Goal: Task Accomplishment & Management: Complete application form

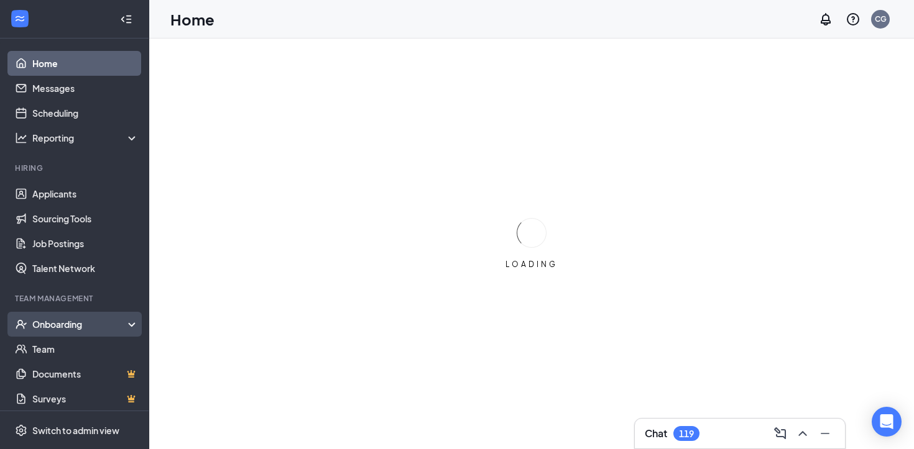
click at [107, 315] on div "Onboarding" at bounding box center [74, 324] width 149 height 25
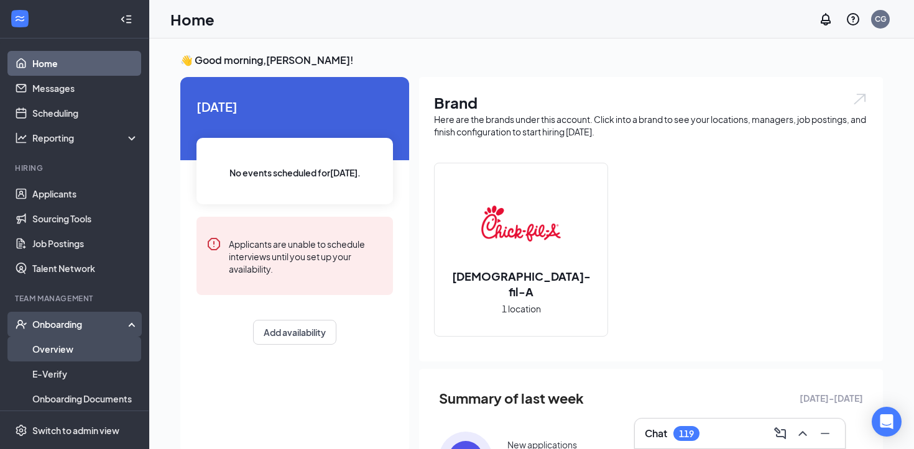
click at [86, 346] on link "Overview" at bounding box center [85, 349] width 106 height 25
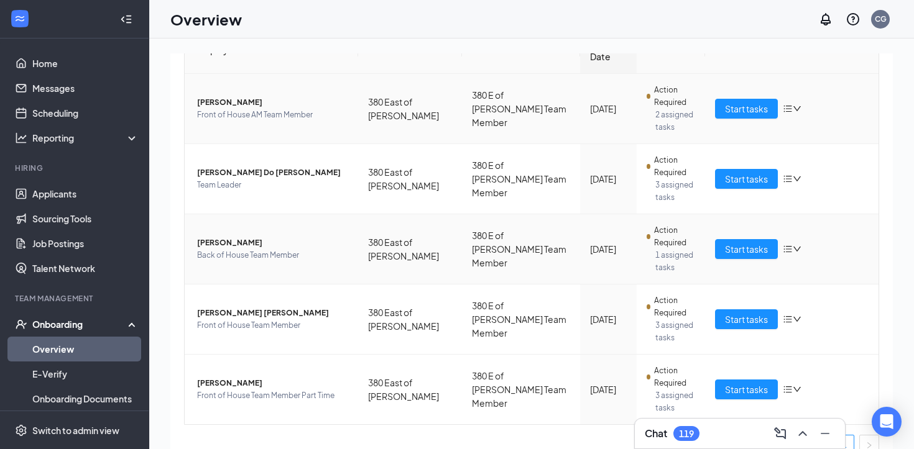
scroll to position [168, 0]
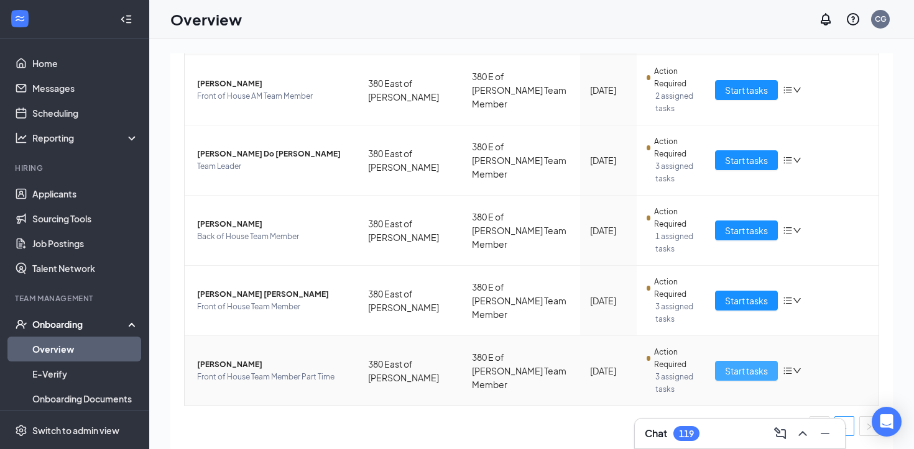
click at [735, 366] on span "Start tasks" at bounding box center [746, 371] width 43 height 14
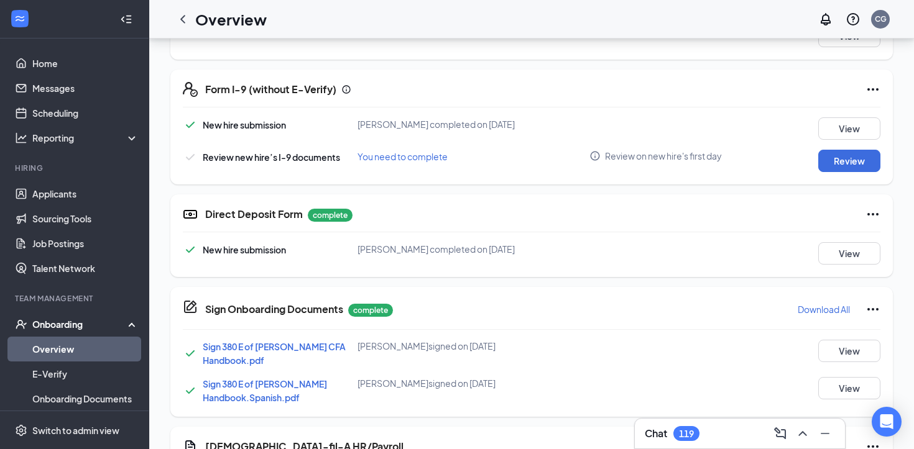
scroll to position [338, 0]
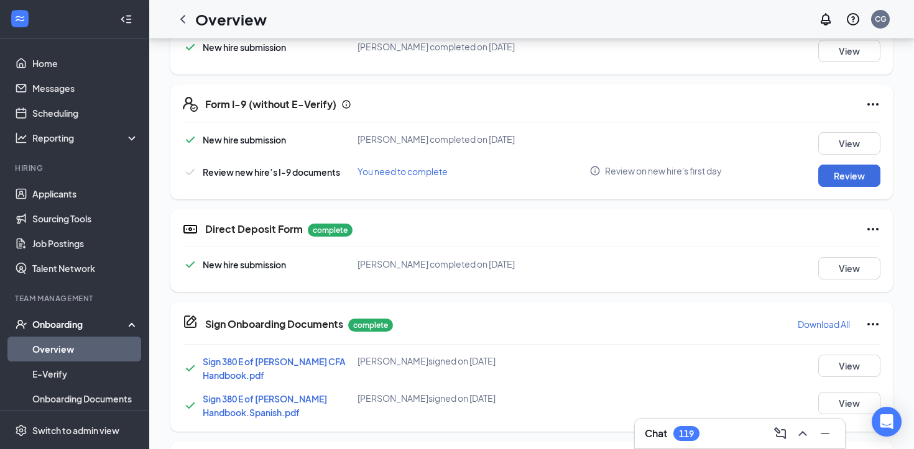
click at [731, 446] on div "Chat 119" at bounding box center [740, 434] width 210 height 30
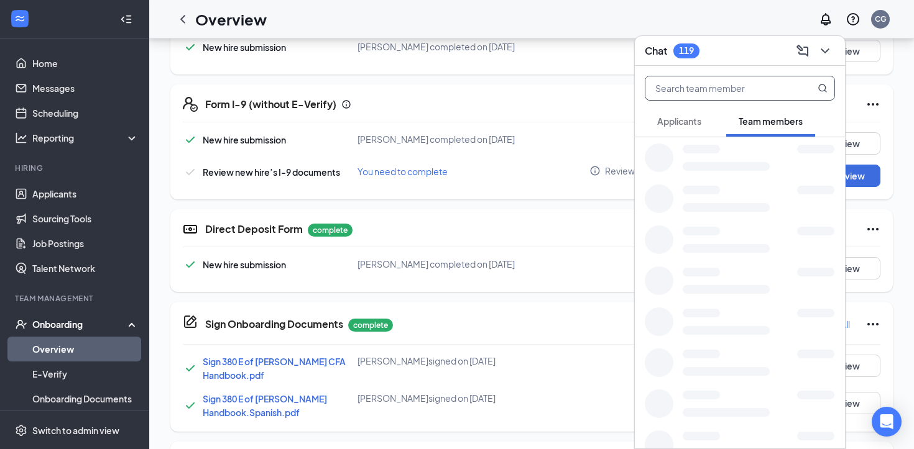
click at [713, 99] on input "text" at bounding box center [718, 88] width 147 height 24
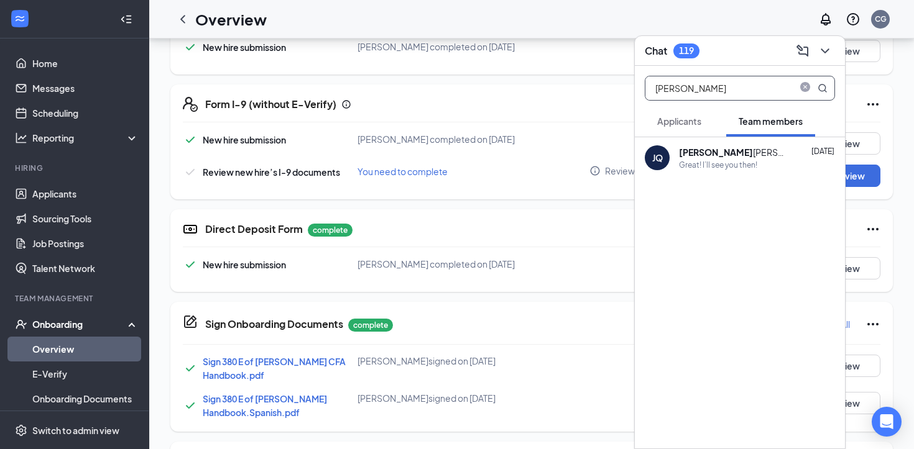
type input "[PERSON_NAME]"
click at [706, 167] on div "Great! I’ll see you then!" at bounding box center [718, 165] width 78 height 11
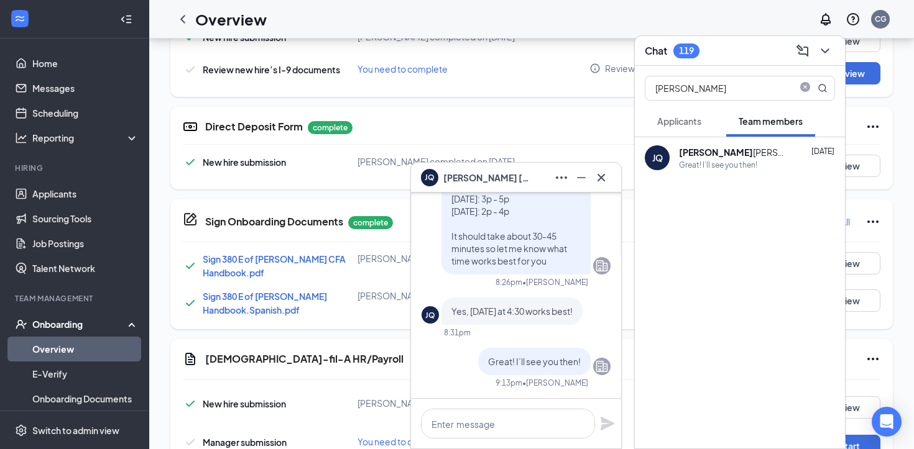
scroll to position [524, 0]
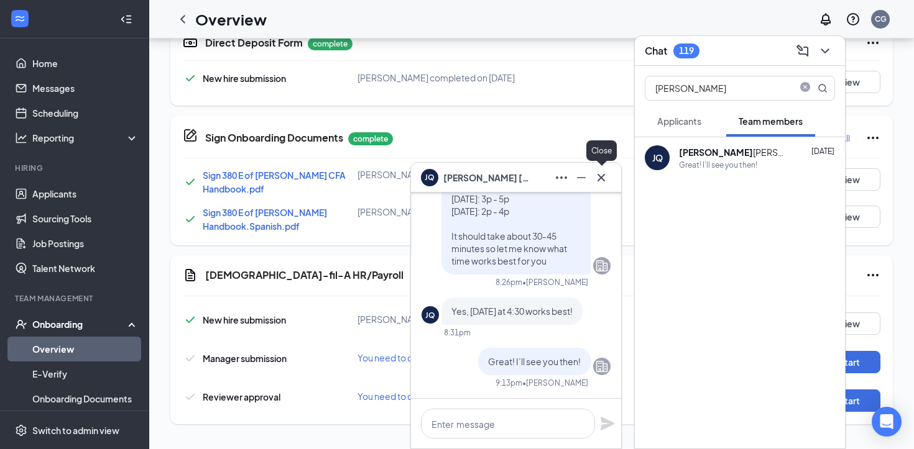
click at [609, 176] on button at bounding box center [601, 178] width 20 height 20
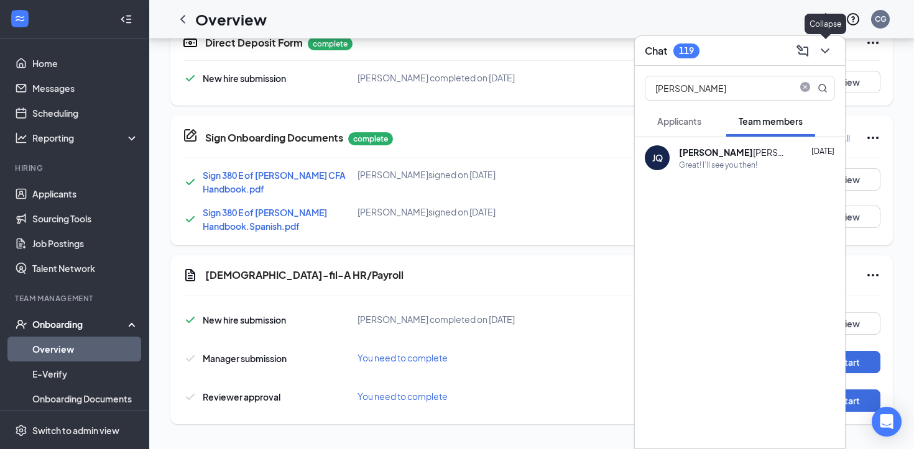
click at [822, 48] on icon "ChevronDown" at bounding box center [824, 51] width 15 height 15
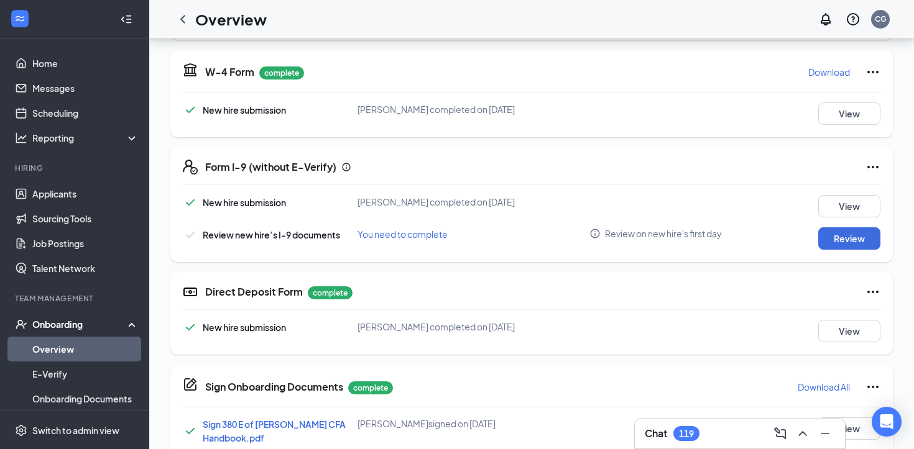
scroll to position [272, 0]
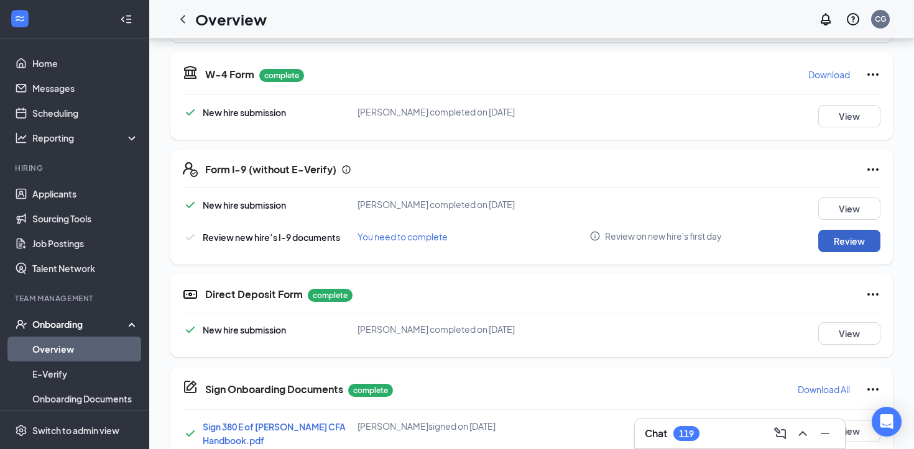
click at [847, 237] on button "Review" at bounding box center [849, 241] width 62 height 22
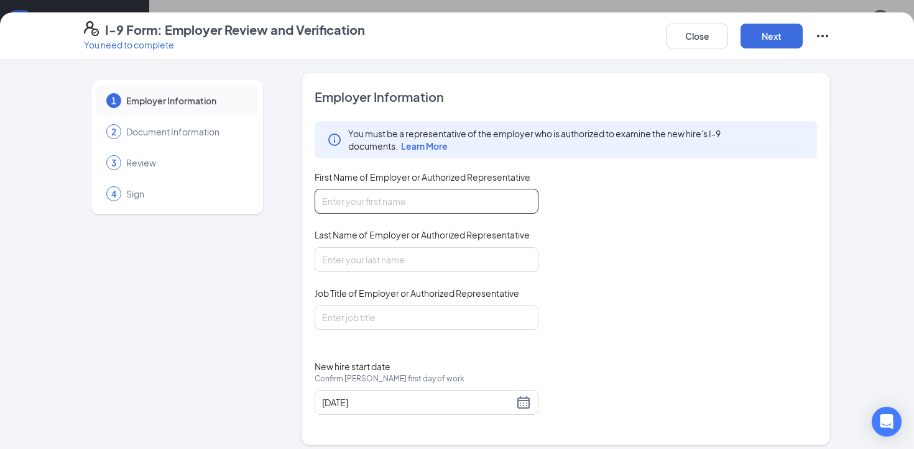
click at [466, 200] on input "First Name of Employer or Authorized Representative" at bounding box center [427, 201] width 224 height 25
type input "Caleb"
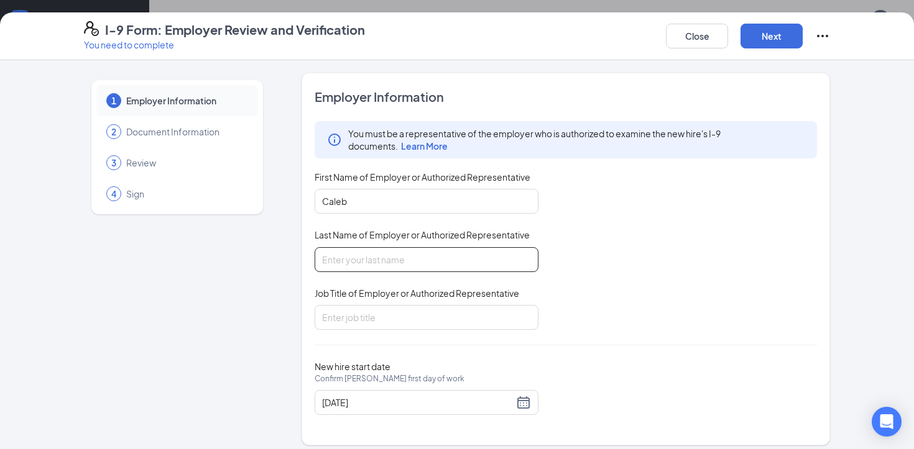
click at [398, 257] on input "Last Name of Employer or Authorized Representative" at bounding box center [427, 259] width 224 height 25
type input "Guardiola"
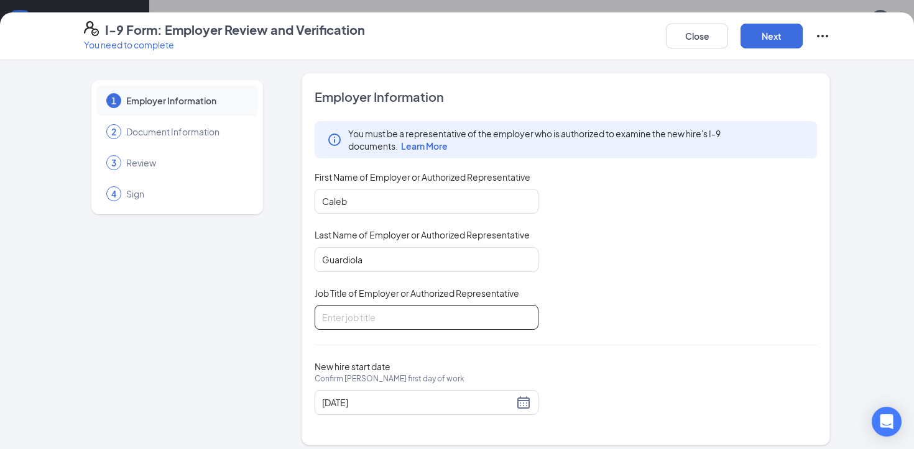
click at [382, 321] on input "Job Title of Employer or Authorized Representative" at bounding box center [427, 317] width 224 height 25
type input "Manager"
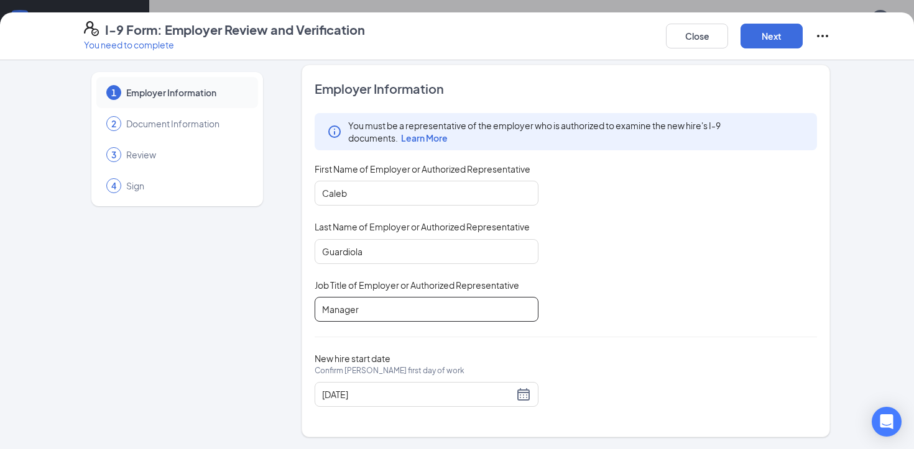
scroll to position [8, 0]
click at [770, 30] on button "Next" at bounding box center [771, 36] width 62 height 25
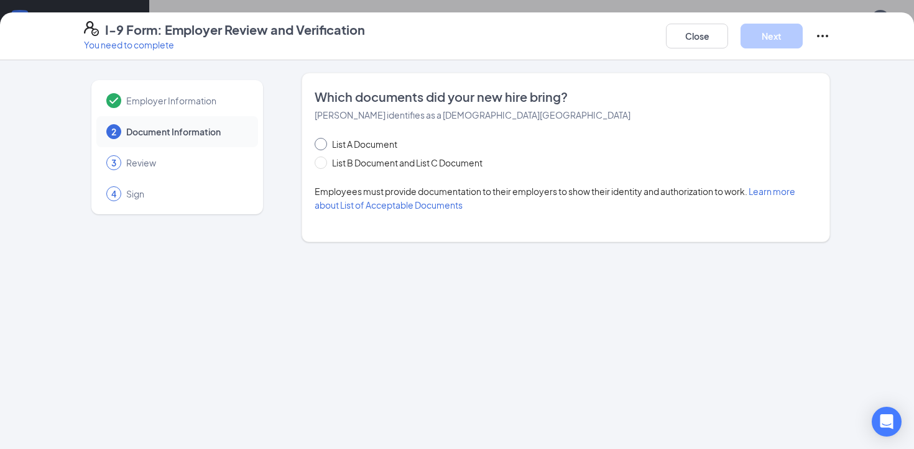
click at [323, 139] on span at bounding box center [321, 144] width 12 height 12
click at [323, 139] on input "List A Document" at bounding box center [319, 142] width 9 height 9
radio input "true"
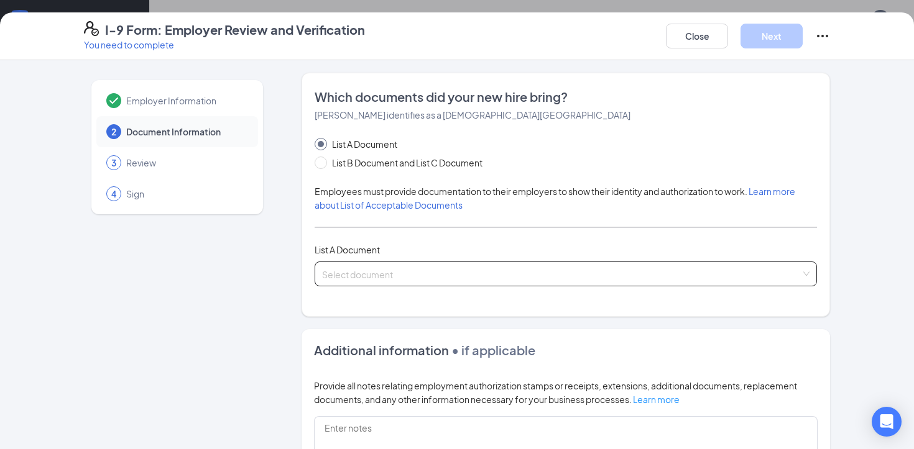
click at [379, 262] on input "search" at bounding box center [561, 271] width 479 height 19
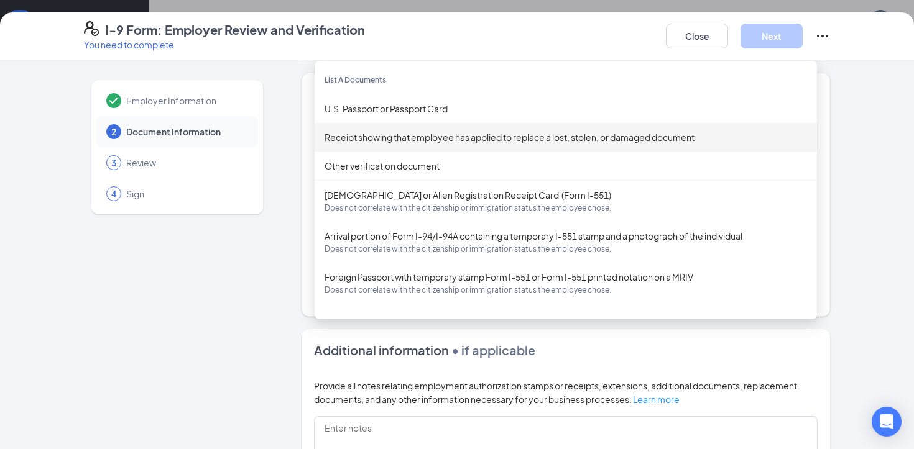
click at [288, 165] on div "Employer Information 2 Document Information 3 Review 4 Sign Which documents did…" at bounding box center [457, 360] width 746 height 574
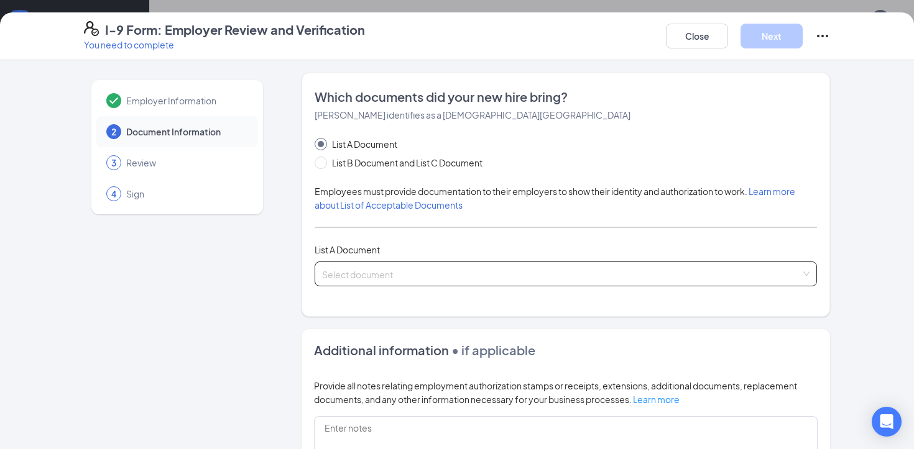
click at [403, 276] on input "search" at bounding box center [561, 271] width 479 height 19
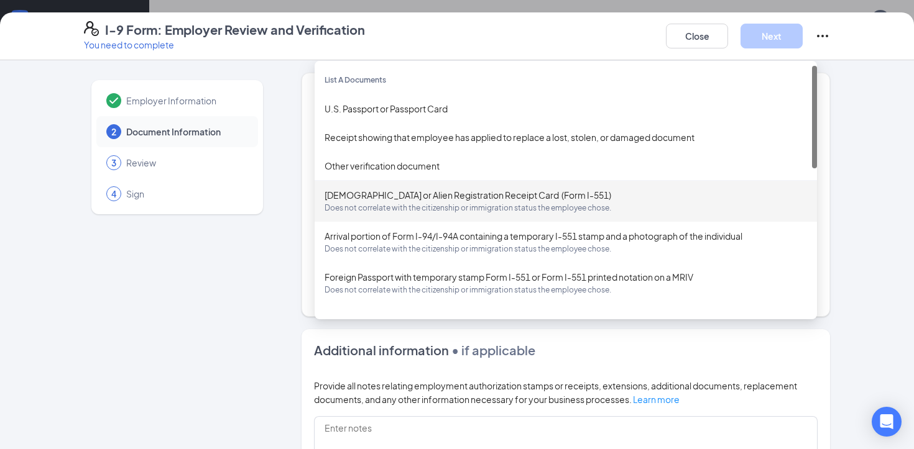
click at [259, 237] on div "Employer Information 2 Document Information 3 Review 4 Sign" at bounding box center [177, 360] width 187 height 574
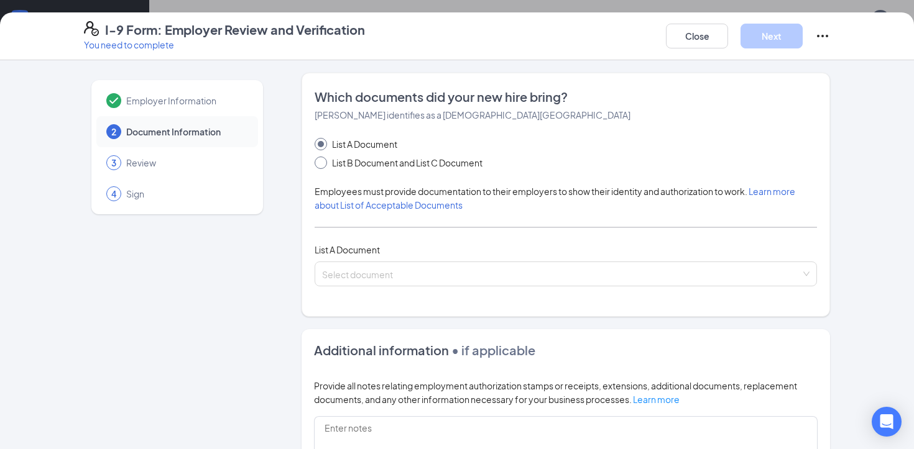
click at [321, 162] on input "List B Document and List C Document" at bounding box center [319, 161] width 9 height 9
radio input "true"
radio input "false"
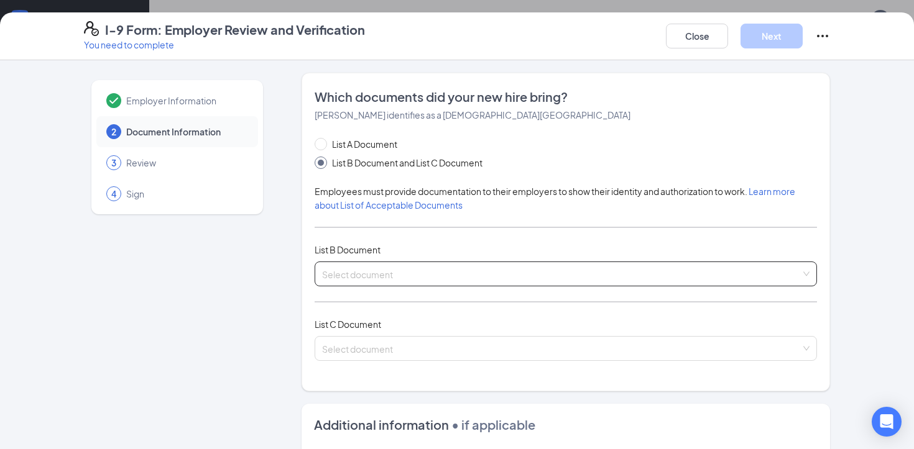
click at [357, 281] on span at bounding box center [561, 274] width 479 height 24
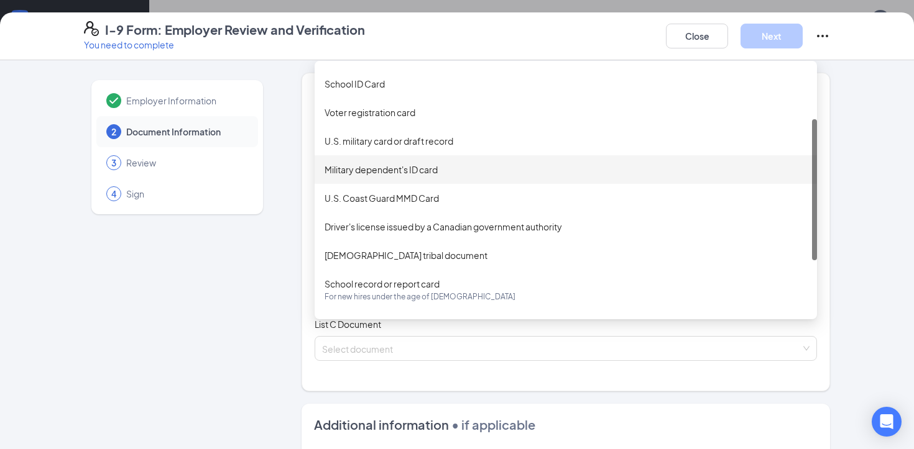
scroll to position [94, 0]
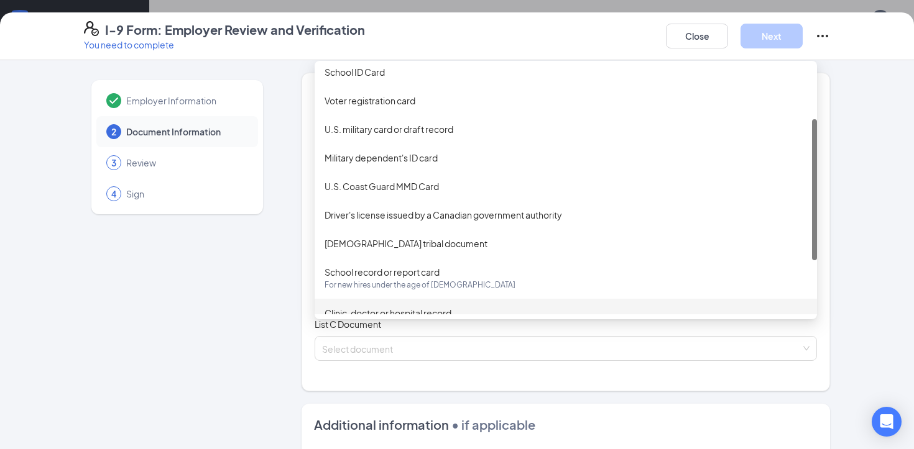
click at [297, 318] on div "Employer Information 2 Document Information 3 Review 4 Sign Which documents did…" at bounding box center [457, 397] width 746 height 649
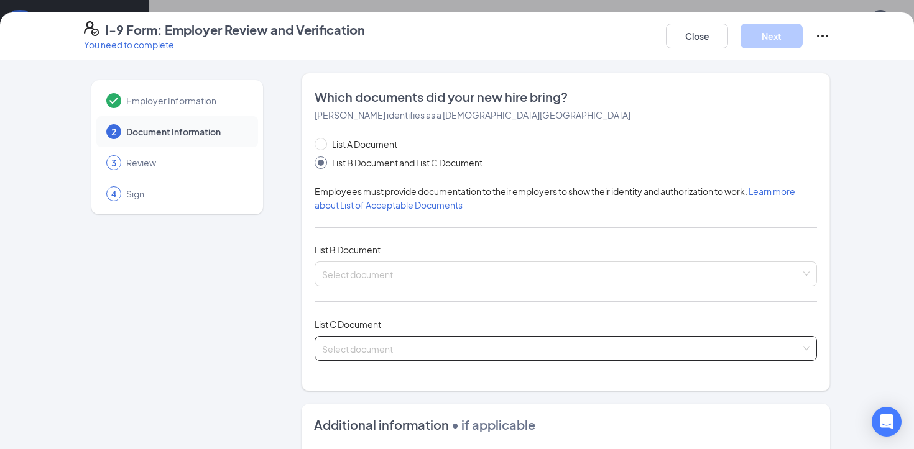
click at [350, 353] on input "search" at bounding box center [561, 346] width 479 height 19
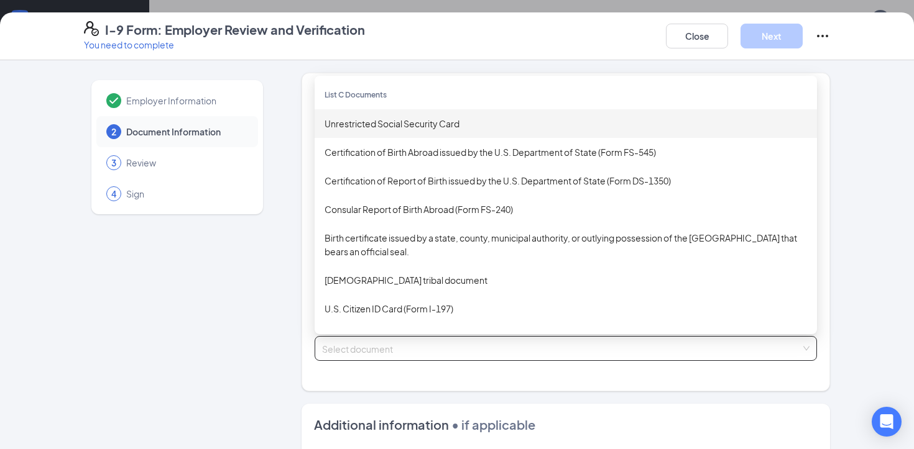
click at [398, 119] on div "Unrestricted Social Security Card" at bounding box center [566, 124] width 482 height 14
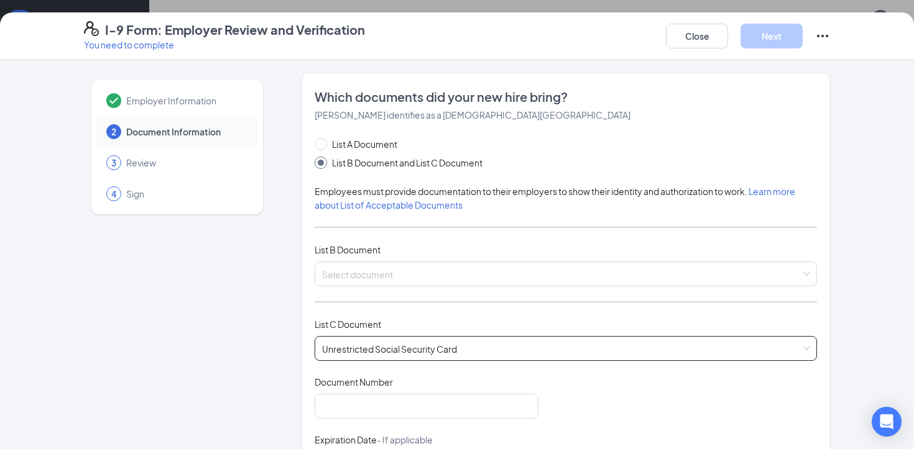
scroll to position [31, 0]
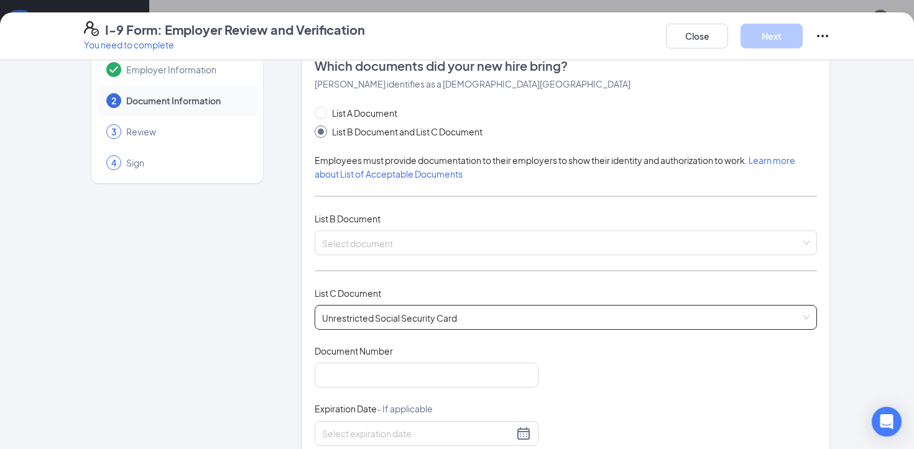
click at [386, 359] on div "Document Number" at bounding box center [427, 354] width 224 height 18
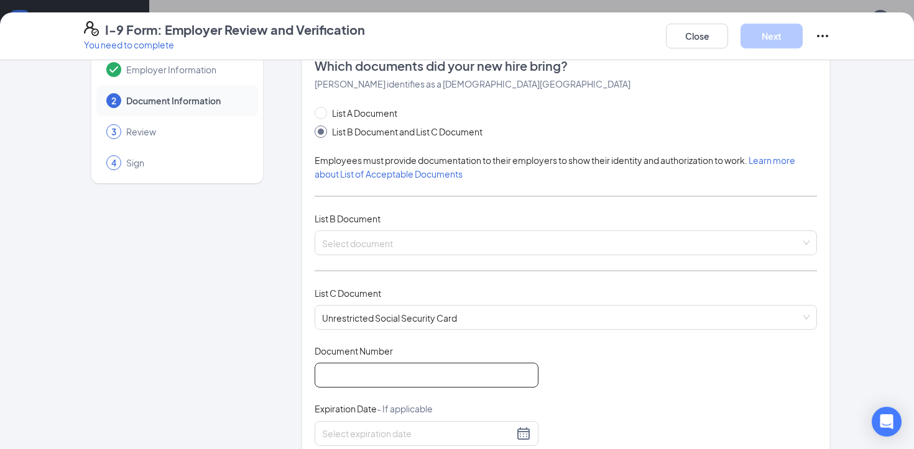
click at [385, 363] on input "Document Number" at bounding box center [427, 375] width 224 height 25
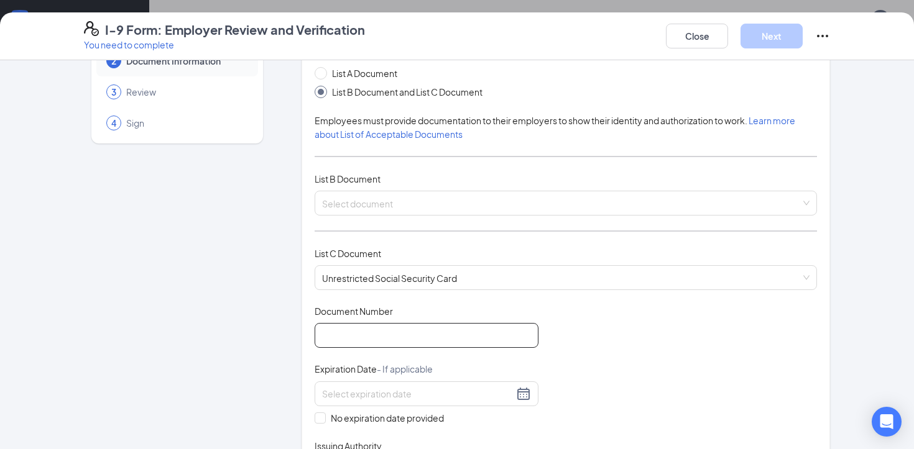
scroll to position [272, 0]
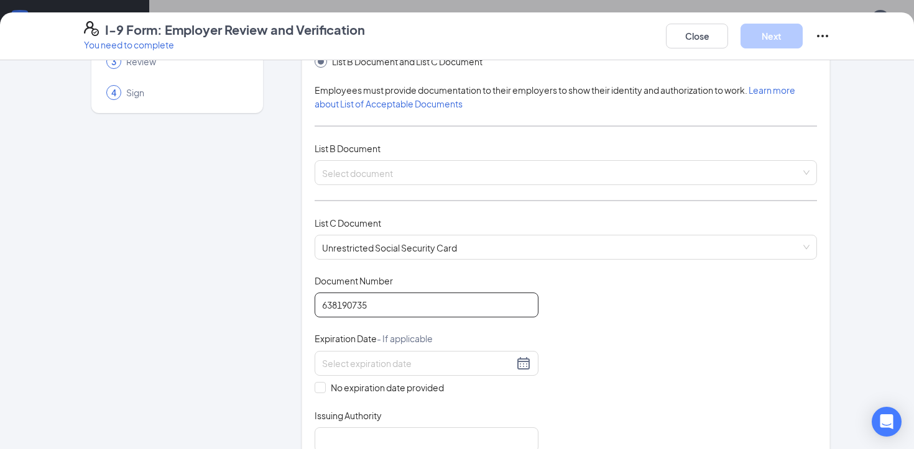
type input "638190735"
click at [505, 337] on div "Expiration Date - If applicable" at bounding box center [427, 342] width 224 height 18
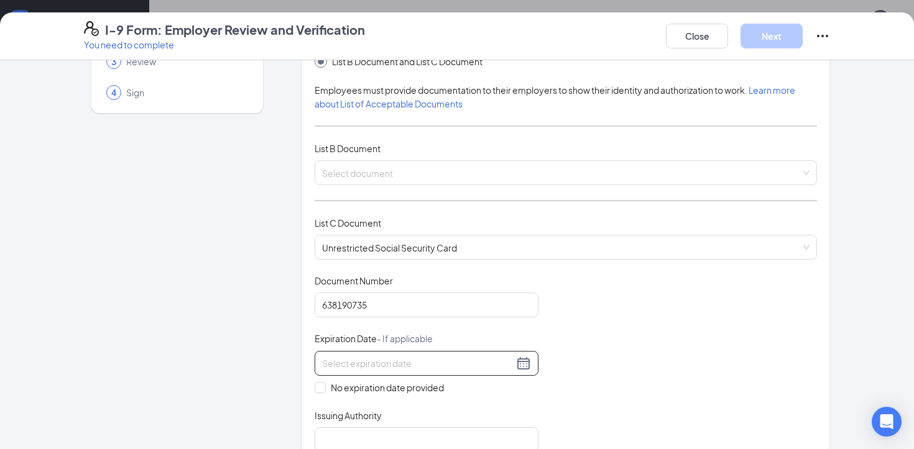
click at [521, 356] on div at bounding box center [426, 363] width 209 height 15
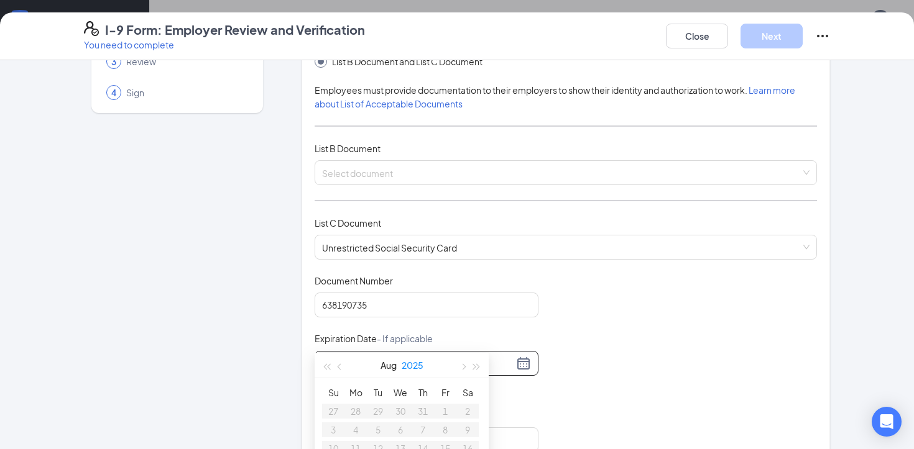
scroll to position [300, 0]
click at [526, 381] on label "No expiration date provided" at bounding box center [427, 388] width 224 height 14
click at [323, 382] on input "No expiration date provided" at bounding box center [319, 386] width 9 height 9
checkbox input "true"
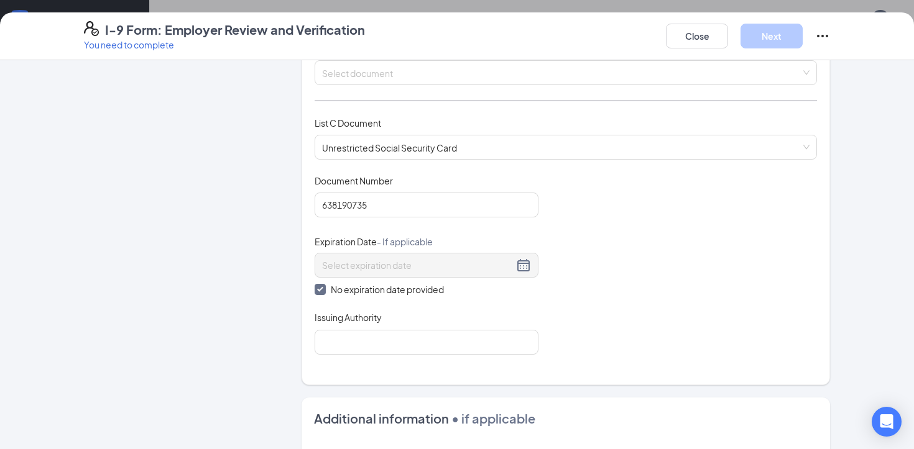
scroll to position [204, 0]
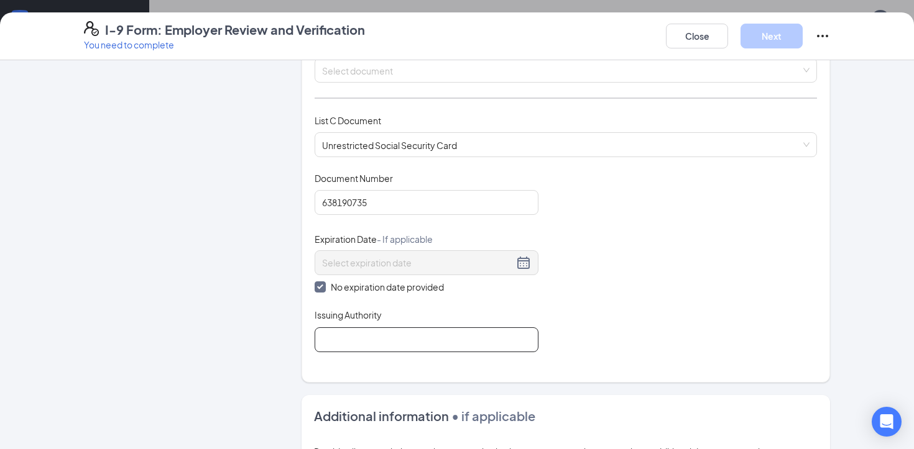
click at [376, 334] on input "Issuing Authority" at bounding box center [427, 340] width 224 height 25
type input "Social Security Administration"
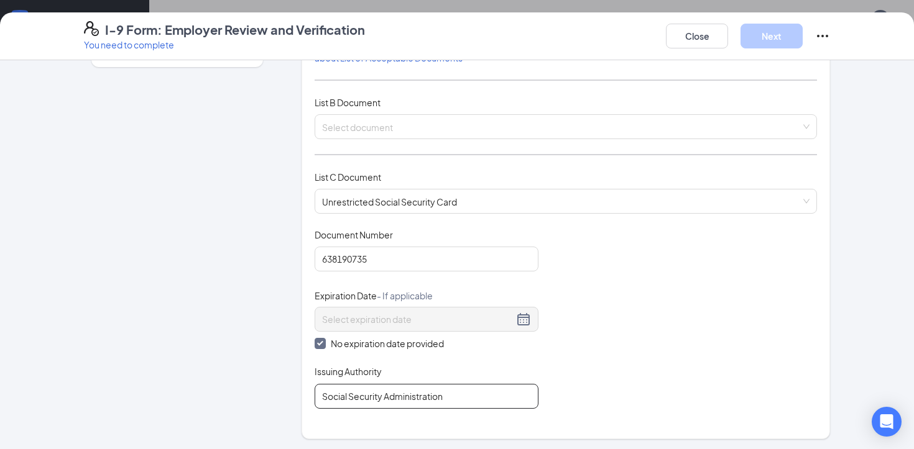
scroll to position [110, 0]
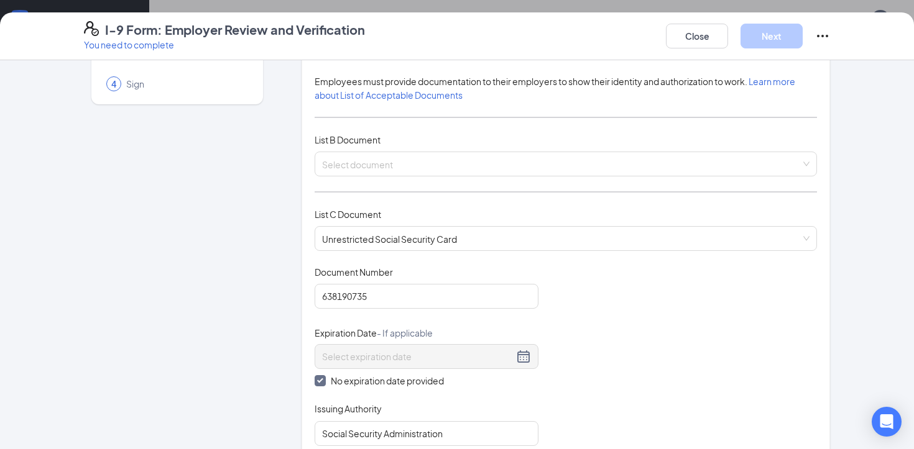
click at [395, 178] on div "List A Document List B Document and List C Document Employees must provide docu…" at bounding box center [566, 236] width 502 height 419
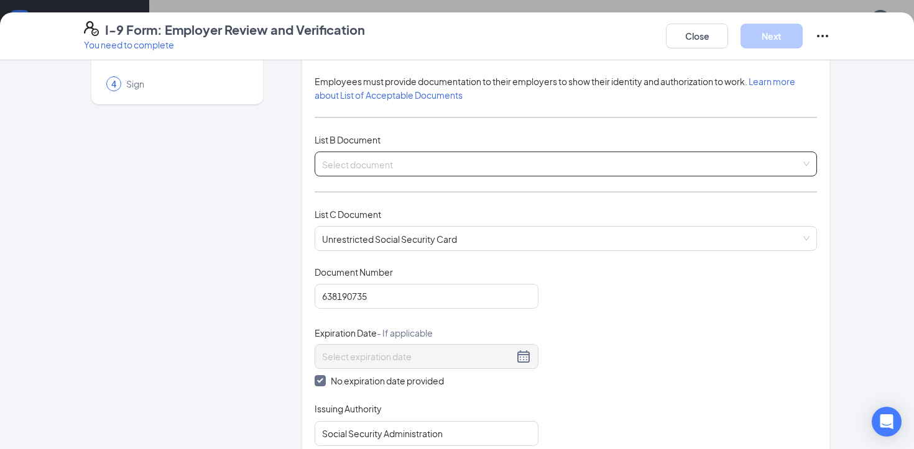
click at [397, 164] on input "search" at bounding box center [561, 161] width 479 height 19
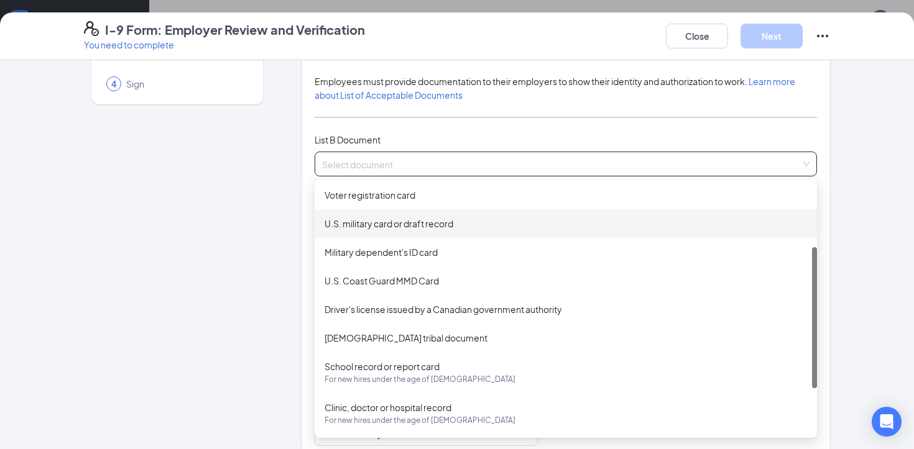
scroll to position [0, 0]
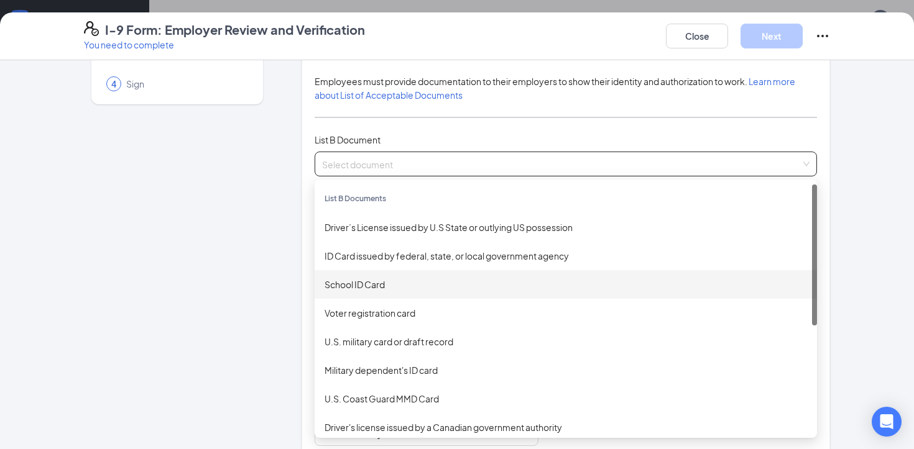
click at [376, 290] on div "School ID Card" at bounding box center [566, 285] width 482 height 14
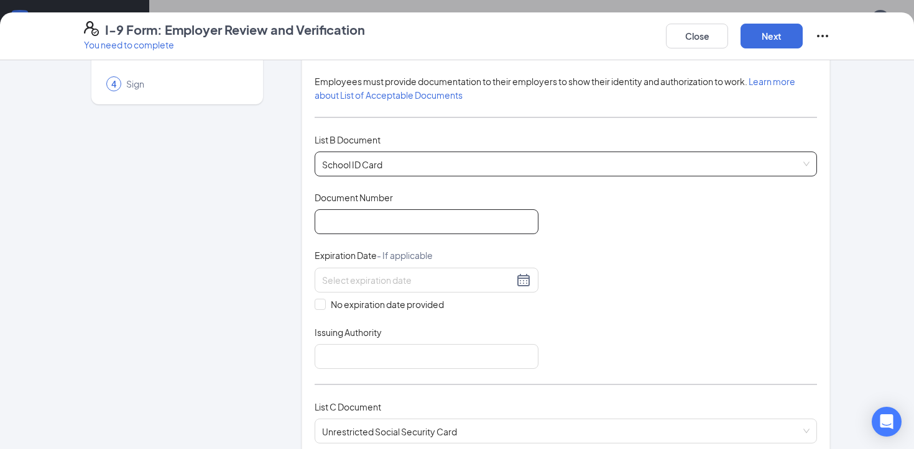
click at [356, 219] on input "Document Number" at bounding box center [427, 222] width 224 height 25
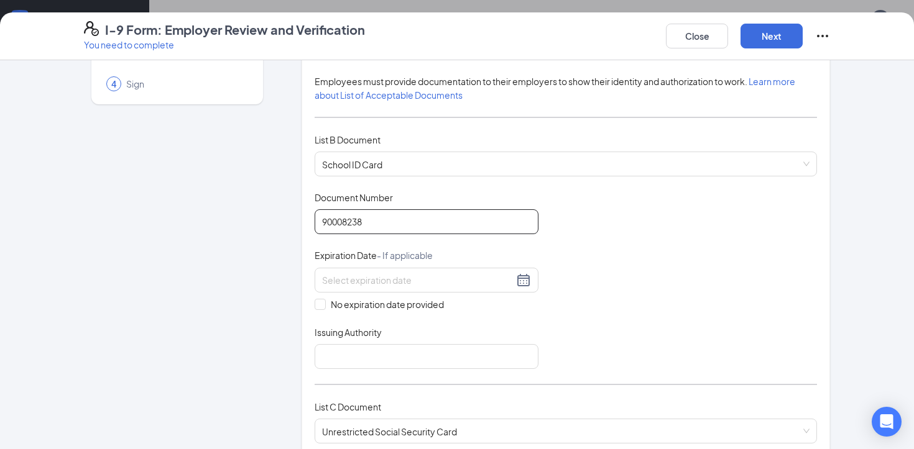
type input "90008238"
click at [348, 251] on span "Expiration Date - If applicable" at bounding box center [374, 255] width 118 height 12
click at [532, 275] on div at bounding box center [427, 280] width 224 height 25
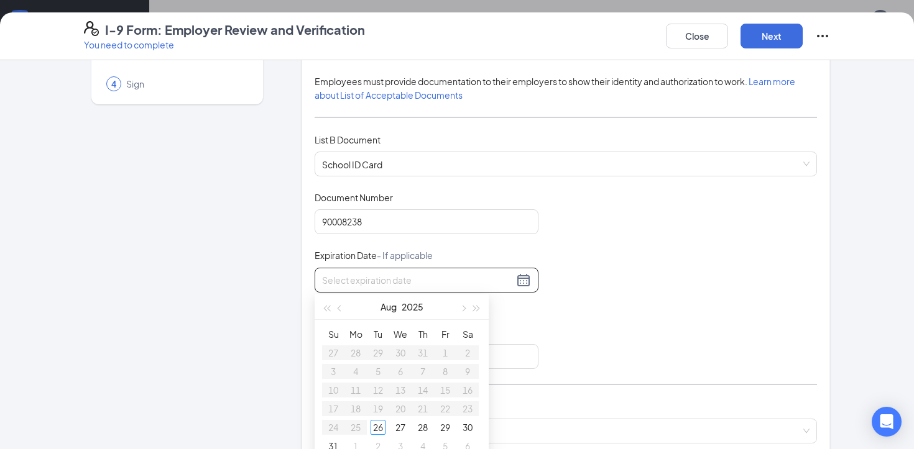
click at [530, 275] on div at bounding box center [426, 280] width 209 height 15
click at [474, 306] on span "button" at bounding box center [477, 308] width 6 height 6
click at [322, 311] on button "button" at bounding box center [327, 307] width 14 height 25
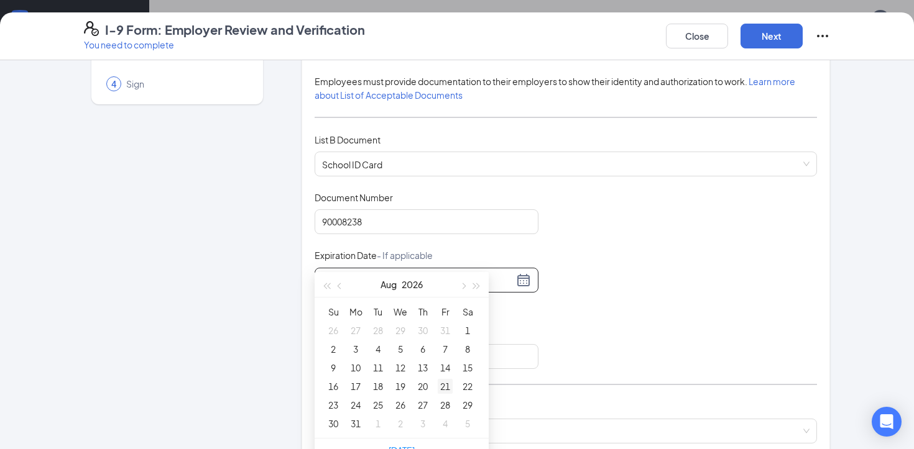
scroll to position [323, 0]
type input "[DATE]"
click at [338, 286] on button "button" at bounding box center [340, 284] width 14 height 25
type input "[DATE]"
click at [336, 287] on button "button" at bounding box center [340, 284] width 14 height 25
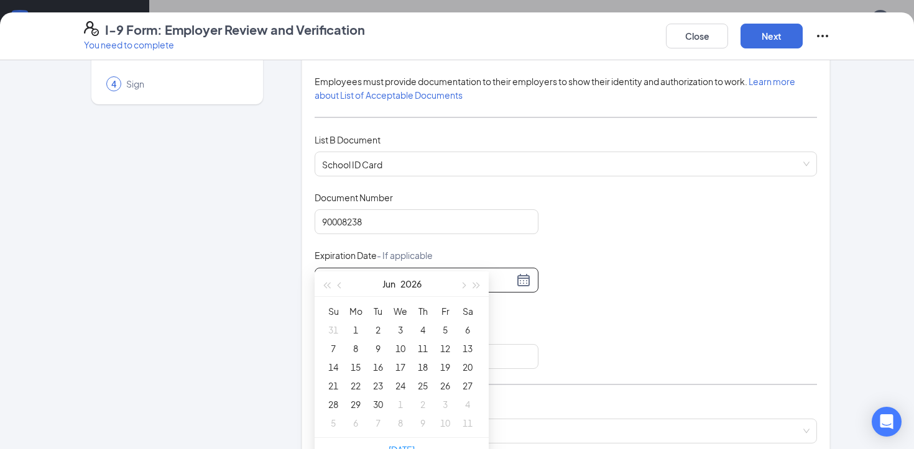
type input "[DATE]"
click at [339, 285] on span "button" at bounding box center [341, 285] width 6 height 6
type input "[DATE]"
click at [335, 423] on div "31" at bounding box center [333, 423] width 15 height 15
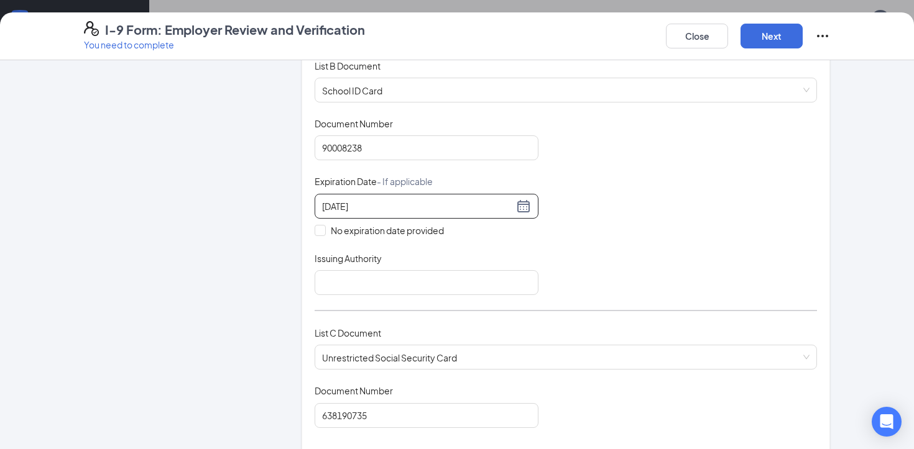
scroll to position [193, 0]
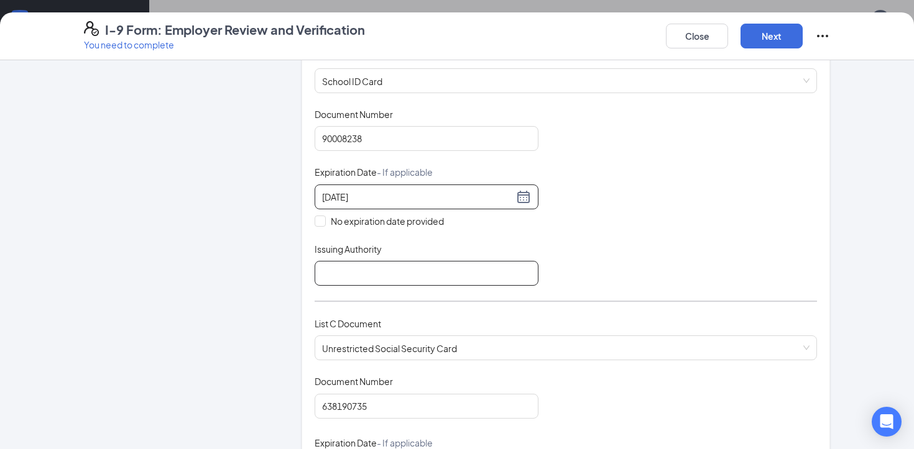
click at [356, 267] on input "Issuing Authority" at bounding box center [427, 273] width 224 height 25
type input "[GEOGRAPHIC_DATA]"
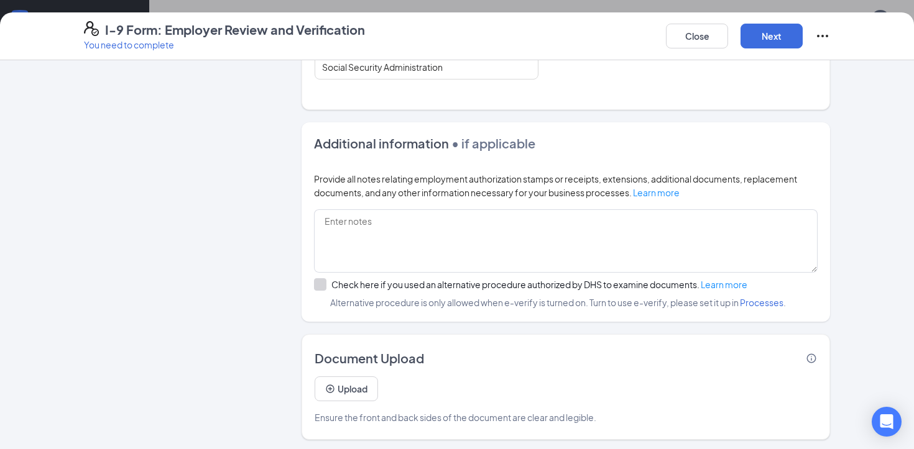
scroll to position [431, 0]
click at [788, 42] on button "Next" at bounding box center [771, 36] width 62 height 25
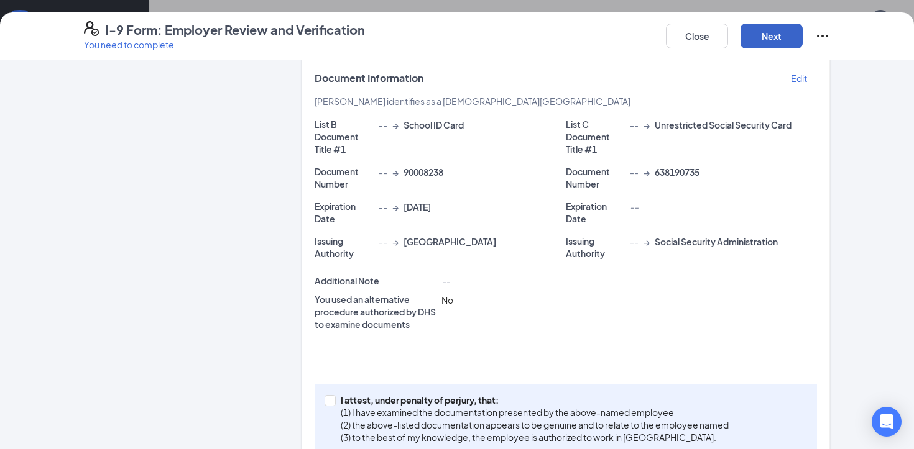
scroll to position [219, 0]
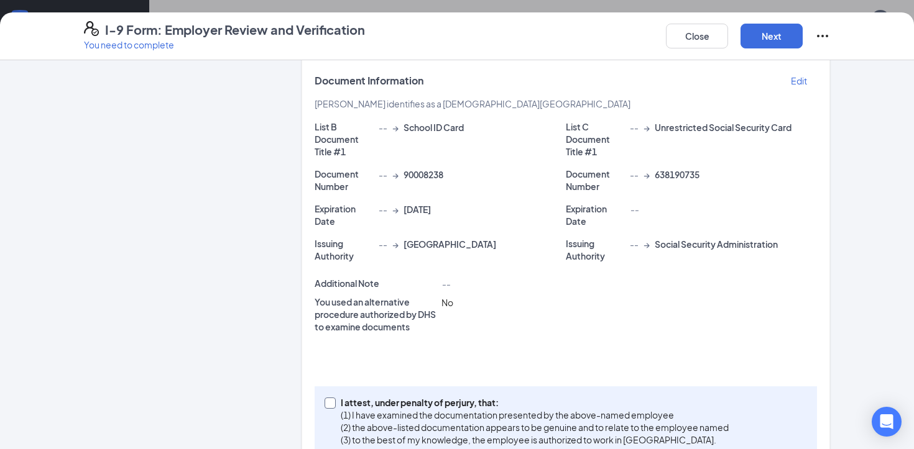
click at [341, 398] on p "I attest, under penalty of perjury, that:" at bounding box center [535, 403] width 388 height 12
click at [333, 398] on input "I attest, under penalty of [PERSON_NAME], that: (1) I have examined the documen…" at bounding box center [329, 402] width 9 height 9
checkbox input "true"
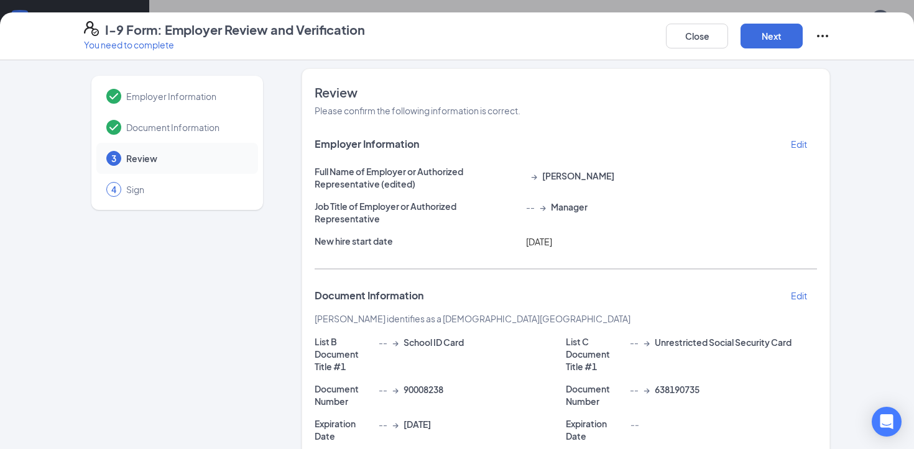
scroll to position [0, 0]
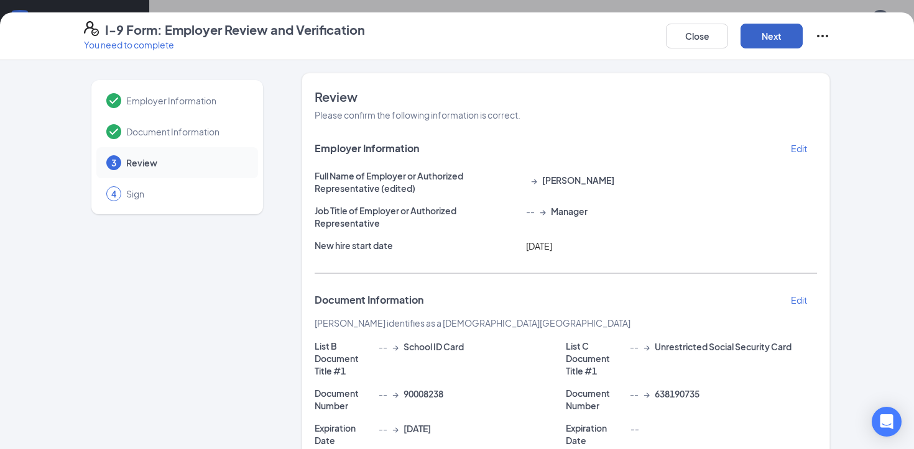
click at [759, 35] on button "Next" at bounding box center [771, 36] width 62 height 25
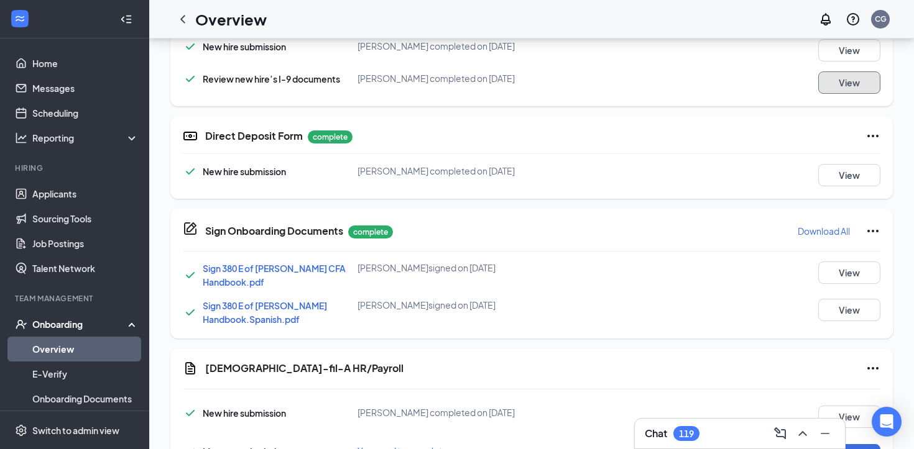
scroll to position [524, 0]
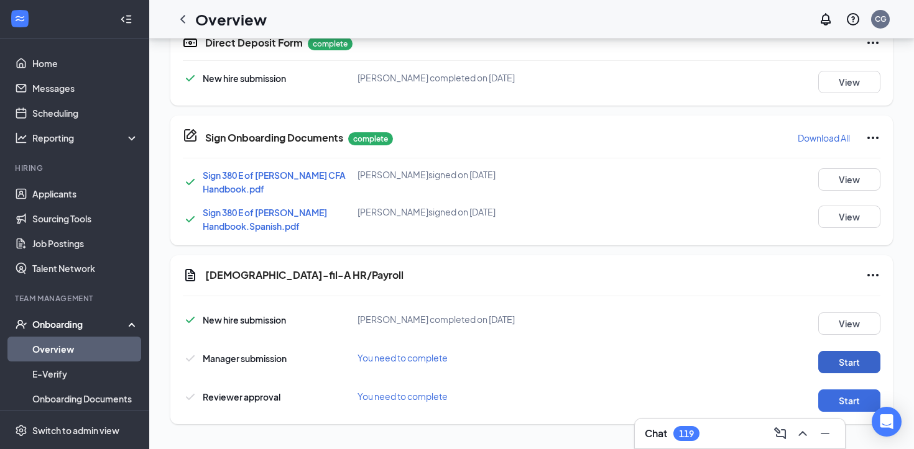
click at [829, 358] on button "Start" at bounding box center [849, 362] width 62 height 22
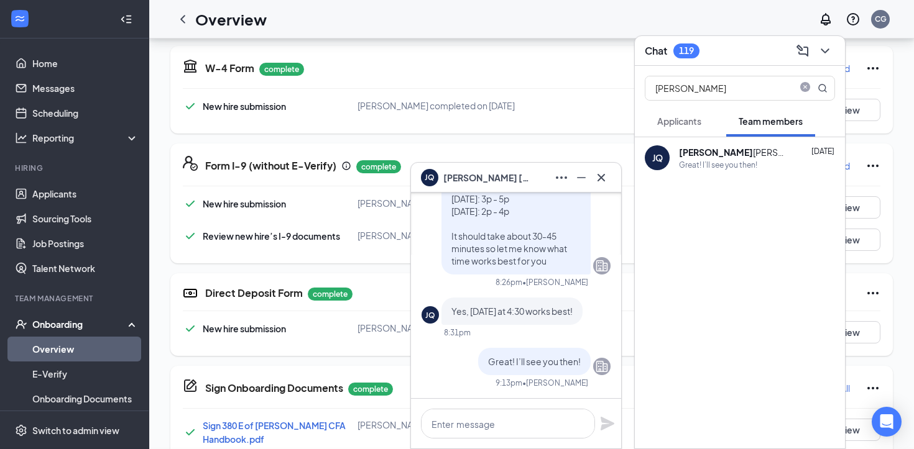
scroll to position [529, 0]
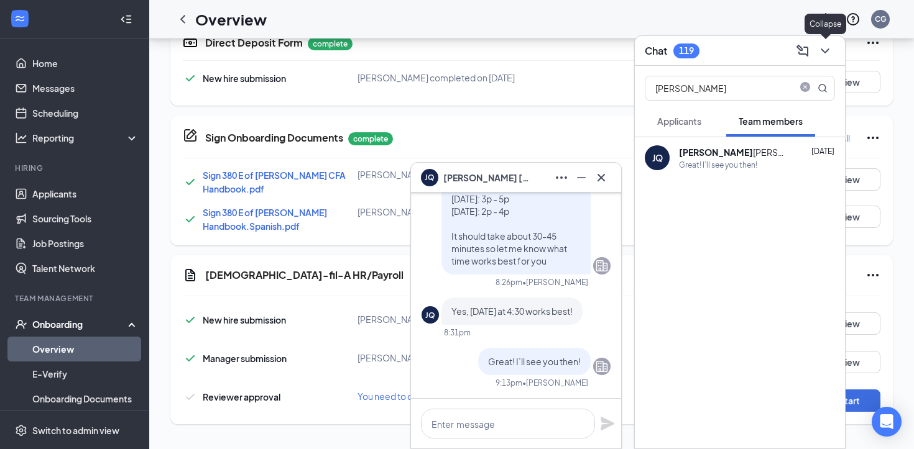
click at [829, 44] on icon "ChevronDown" at bounding box center [824, 51] width 15 height 15
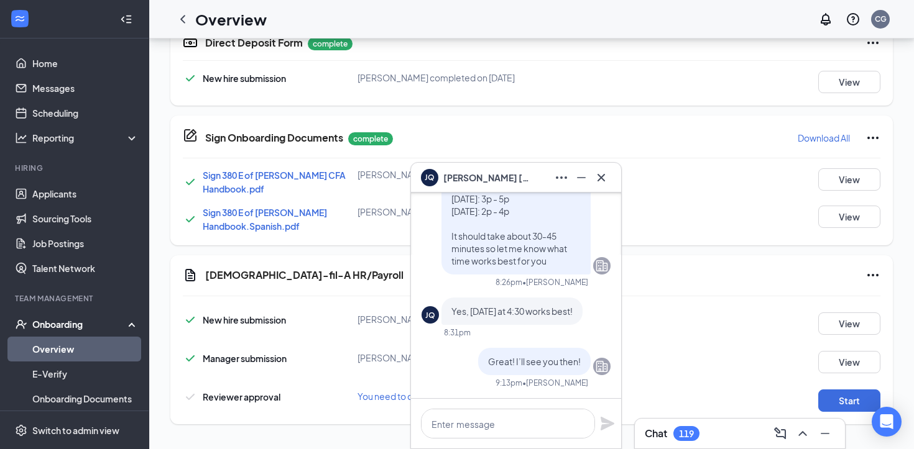
click at [600, 177] on icon "Cross" at bounding box center [600, 176] width 7 height 7
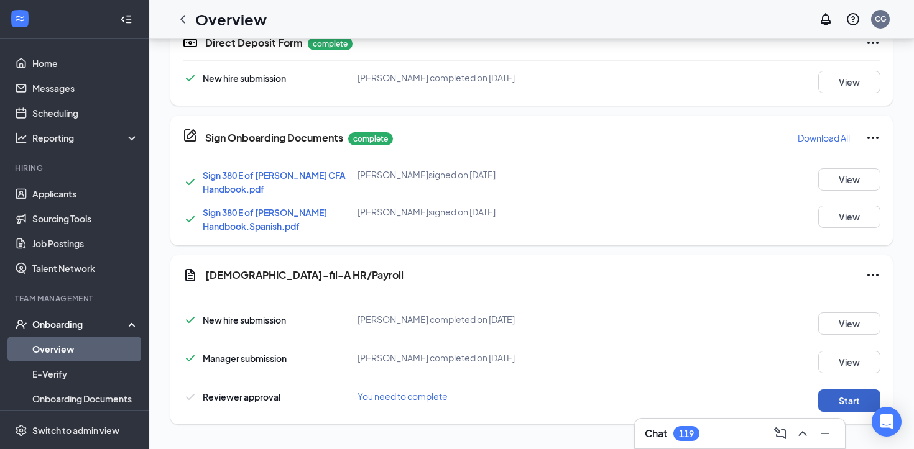
click at [852, 397] on button "Start" at bounding box center [849, 401] width 62 height 22
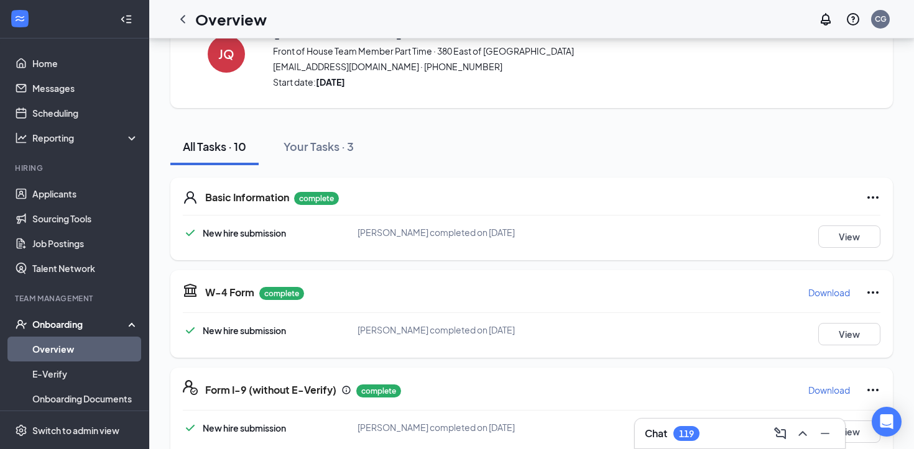
scroll to position [0, 0]
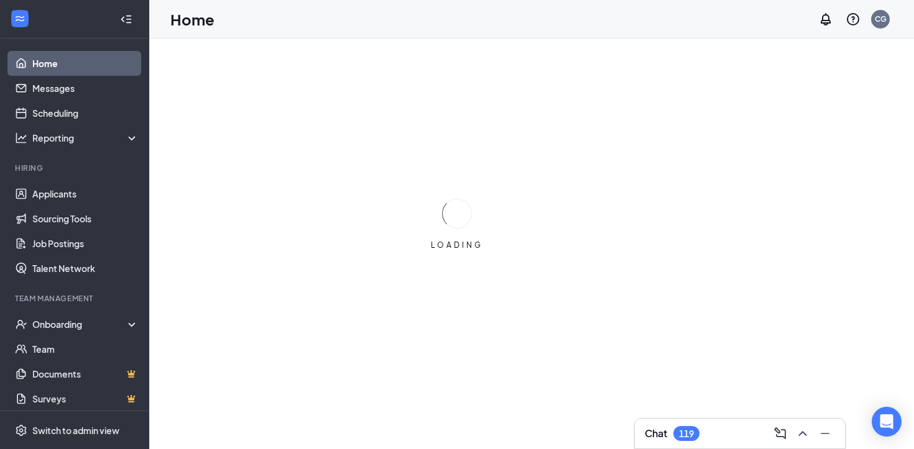
click at [651, 421] on div "Chat 119" at bounding box center [740, 434] width 210 height 30
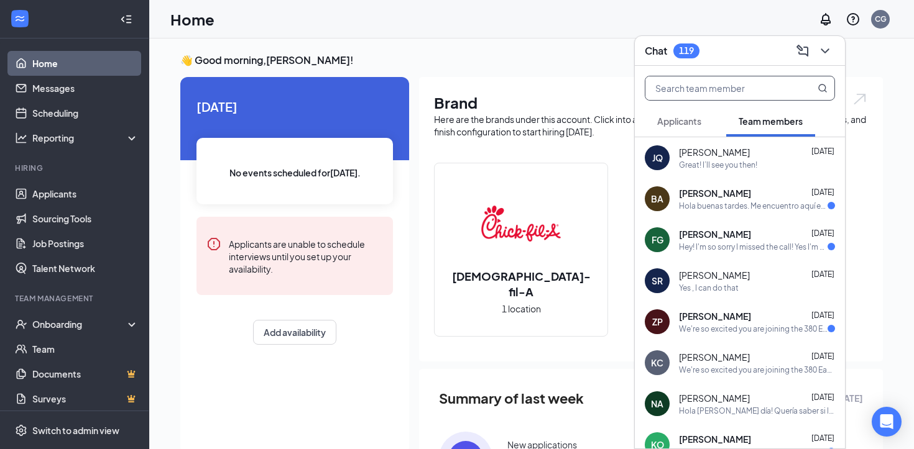
click at [711, 89] on input "text" at bounding box center [718, 88] width 147 height 24
click at [717, 154] on span "[PERSON_NAME]" at bounding box center [714, 152] width 71 height 12
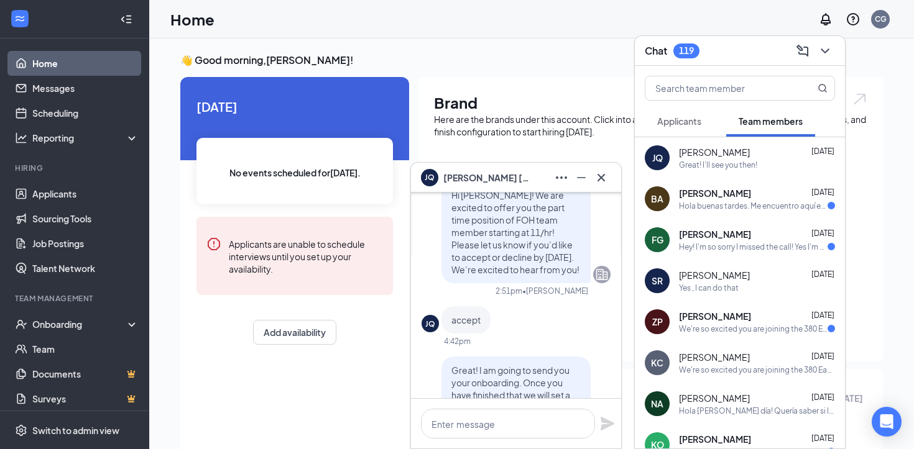
scroll to position [-663, 0]
